Goal: Navigation & Orientation: Find specific page/section

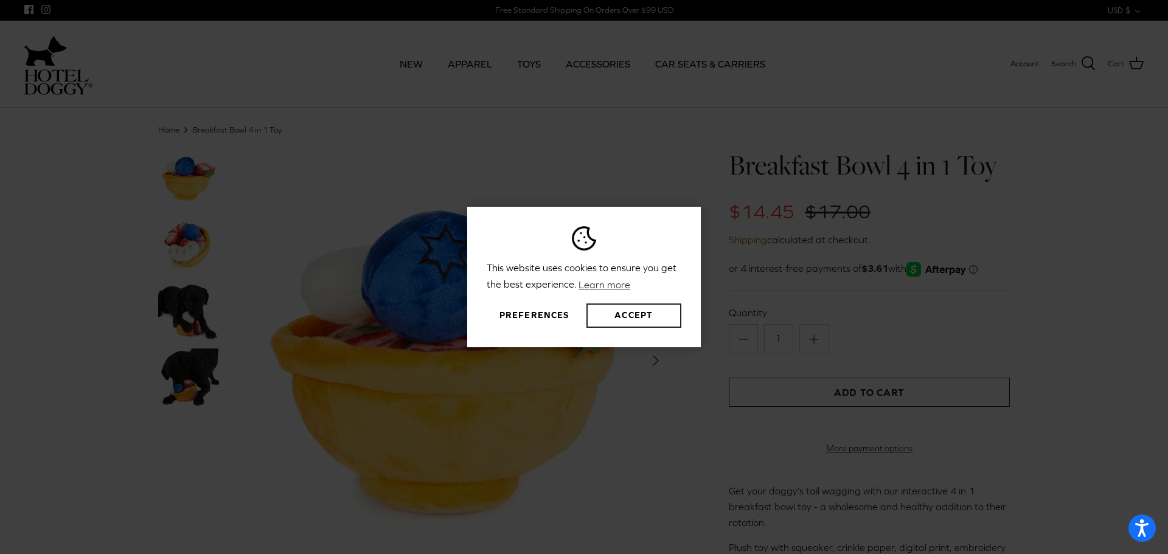
click at [613, 317] on button "Accept" at bounding box center [634, 316] width 95 height 24
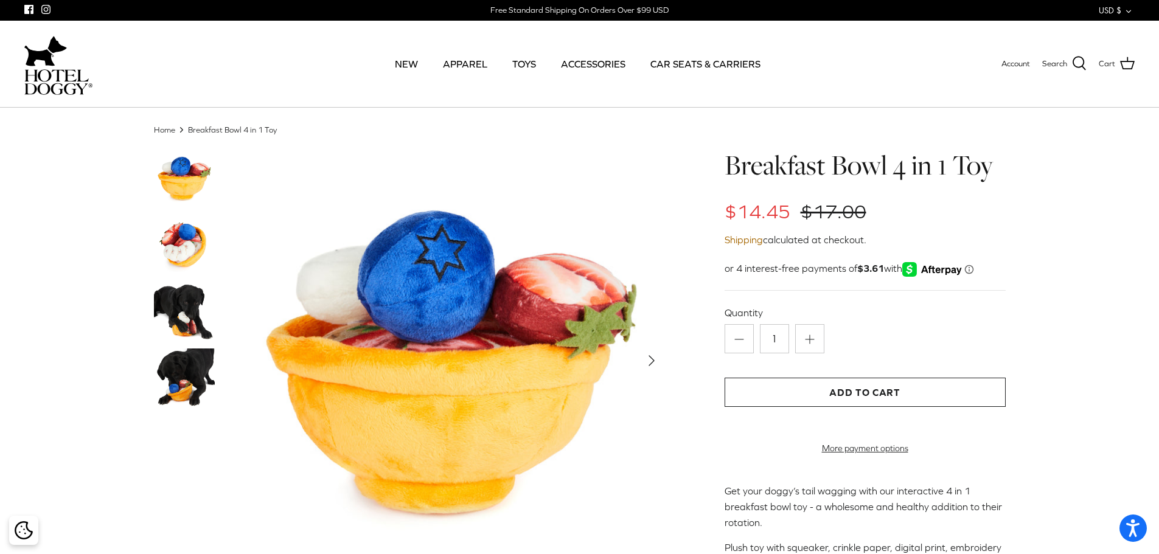
click at [178, 324] on img at bounding box center [184, 312] width 61 height 61
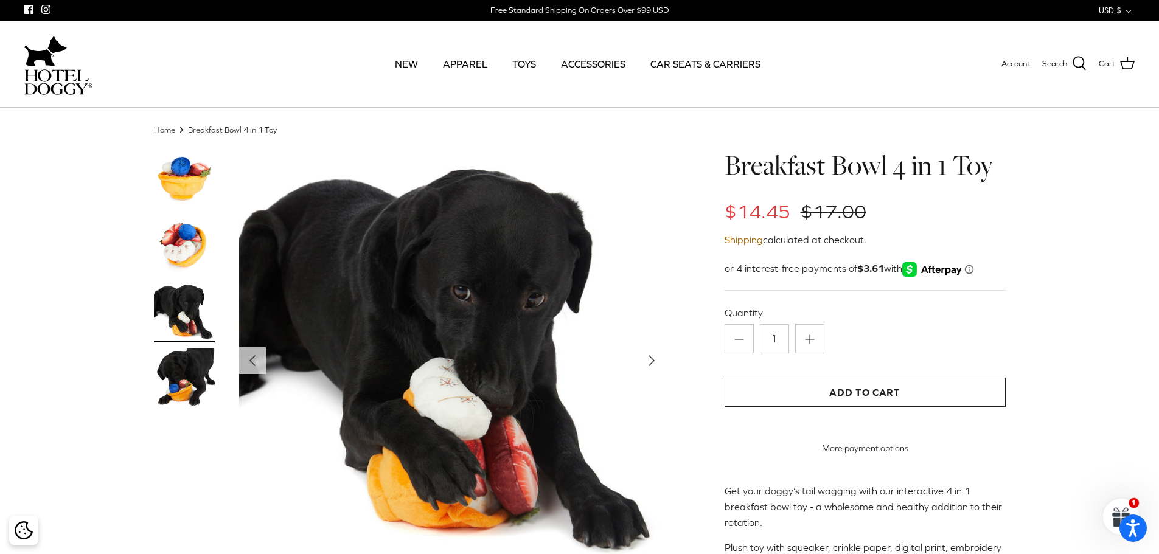
click at [192, 367] on div "Close dialog UNLOCK 10% OFF YOUR FIRST ORDER Sign up for special offers, promos…" at bounding box center [579, 277] width 1159 height 554
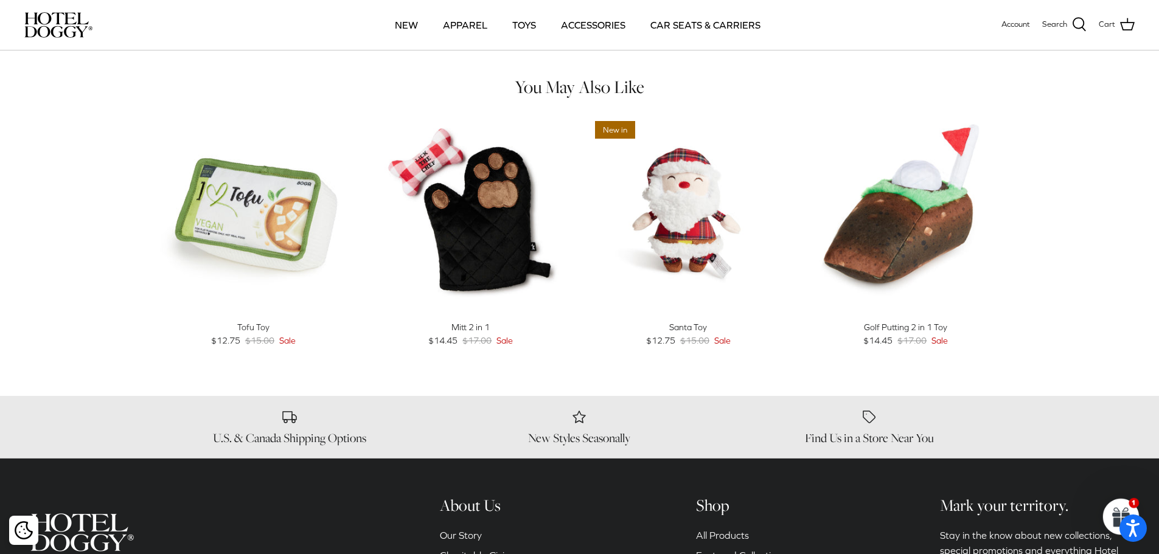
scroll to position [608, 0]
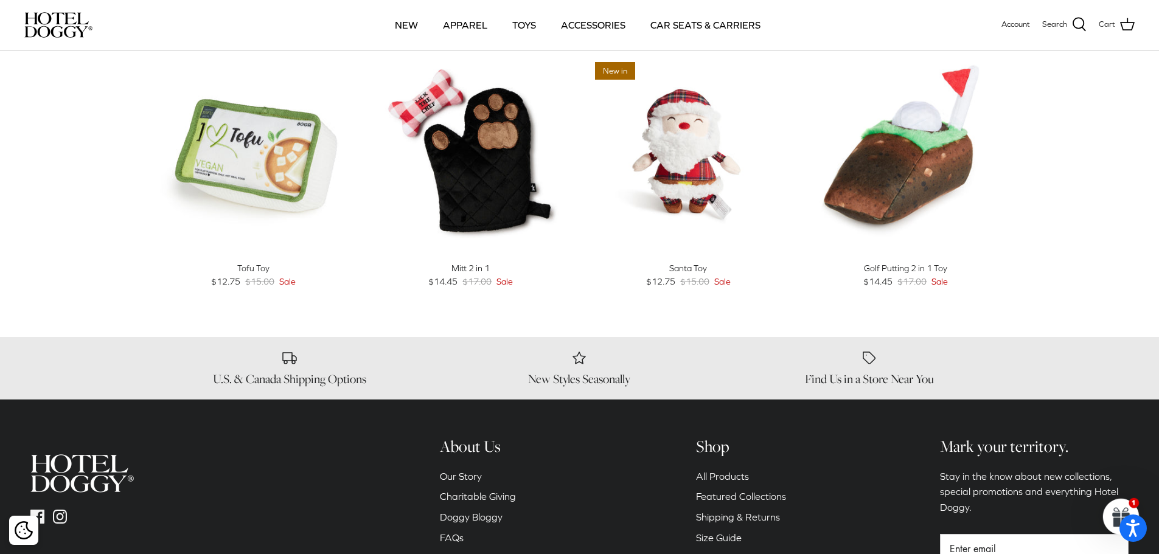
click at [81, 23] on img at bounding box center [58, 25] width 68 height 26
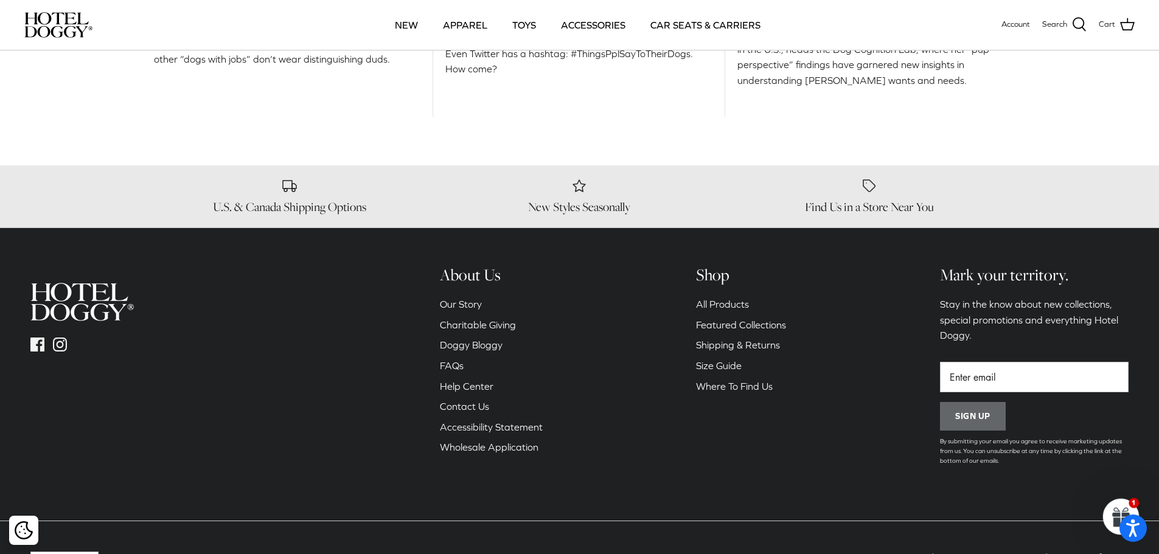
scroll to position [1950, 0]
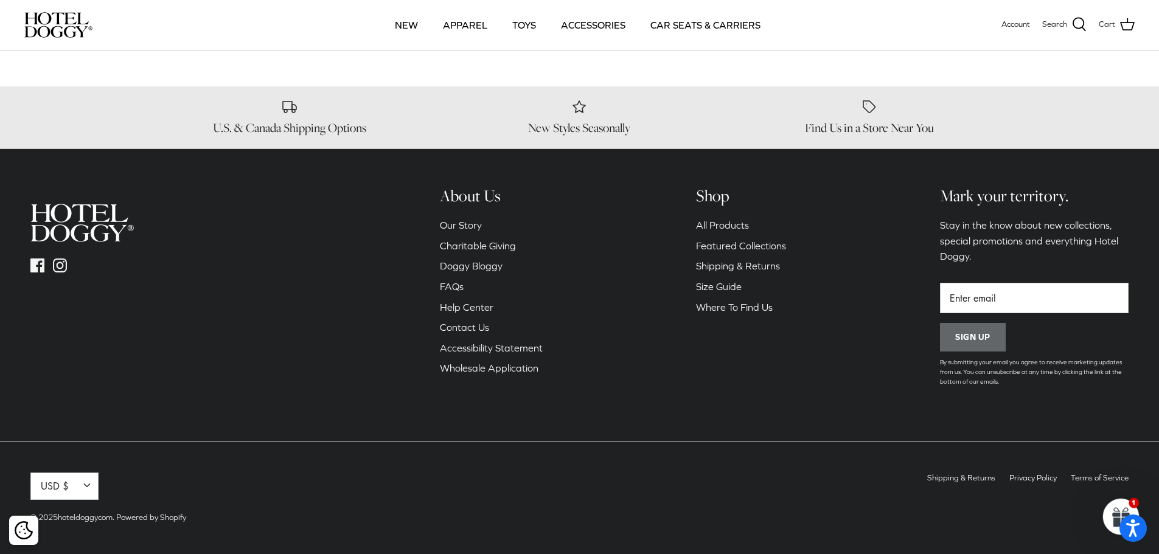
click at [461, 217] on div "About Us Our Story Charitable Giving Doggy Bloggy FAQs Help Center Contact Us A…" at bounding box center [491, 293] width 127 height 214
click at [456, 223] on link "Our Story" at bounding box center [461, 225] width 42 height 11
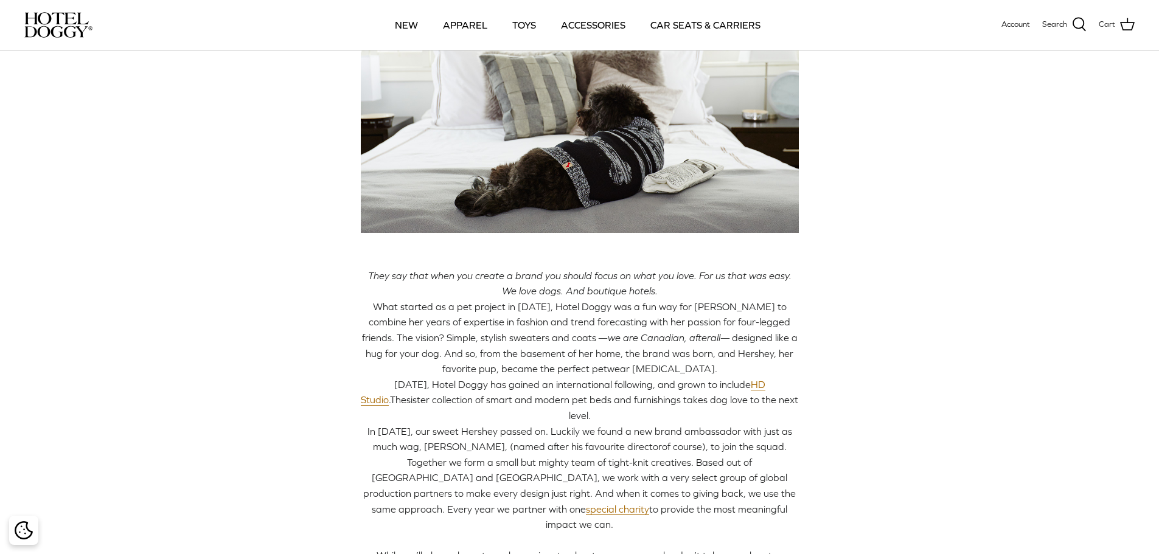
scroll to position [243, 0]
